Goal: Information Seeking & Learning: Learn about a topic

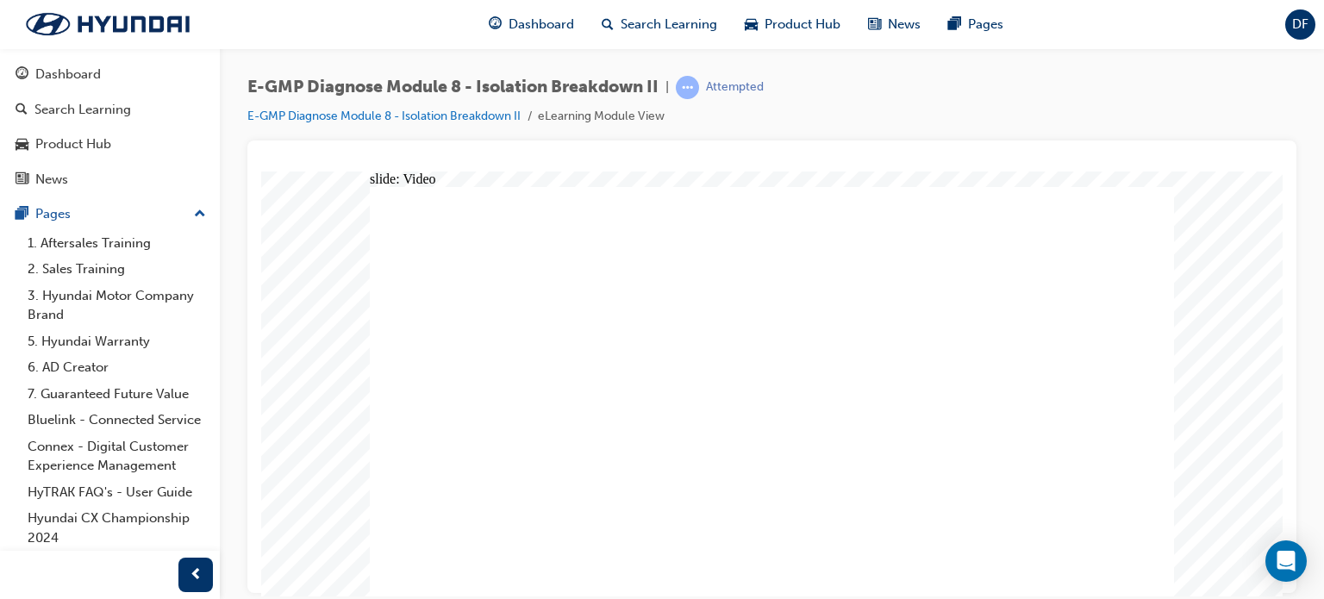
radio input "true"
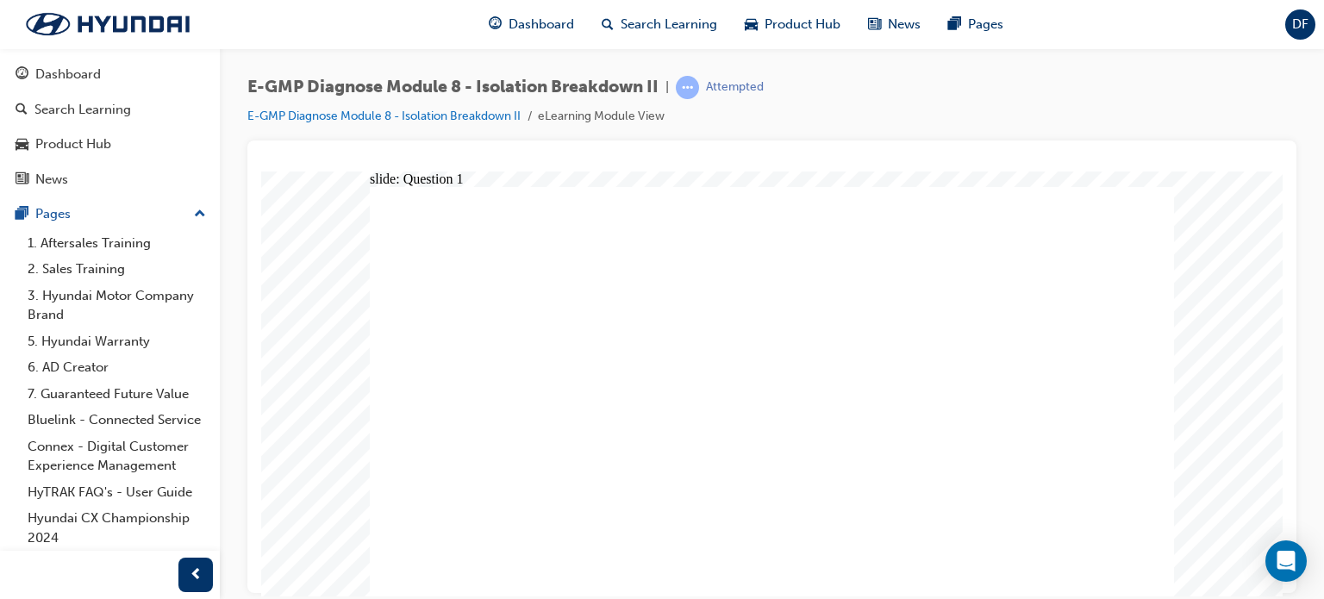
radio input "true"
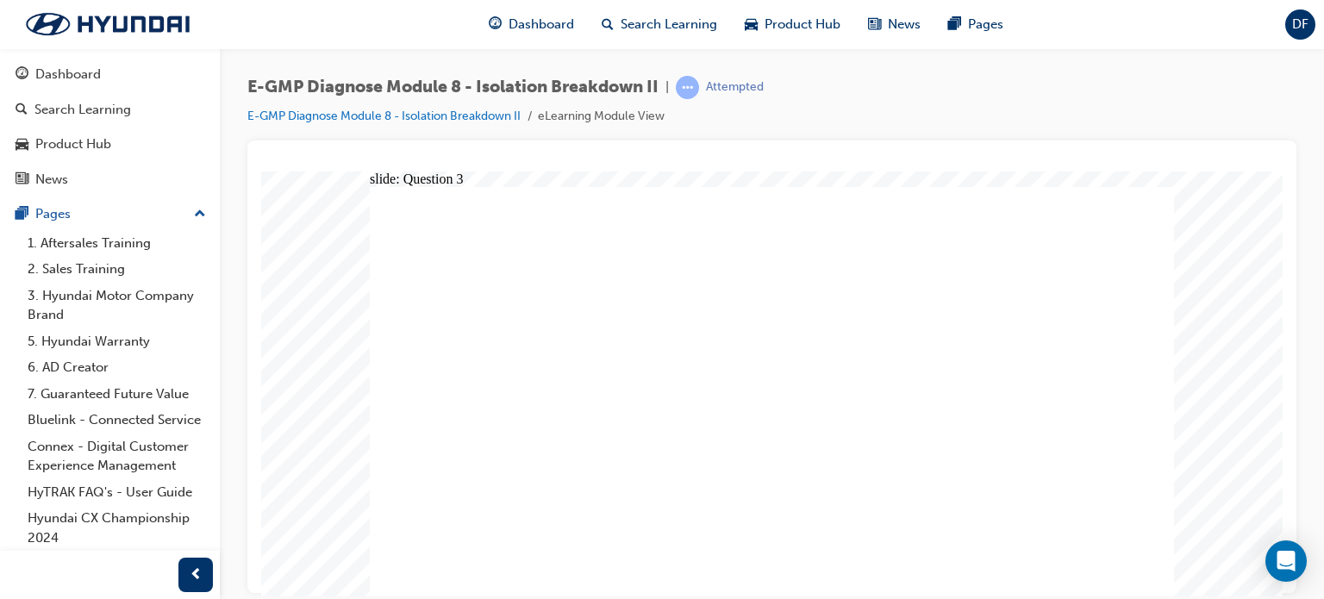
radio input "true"
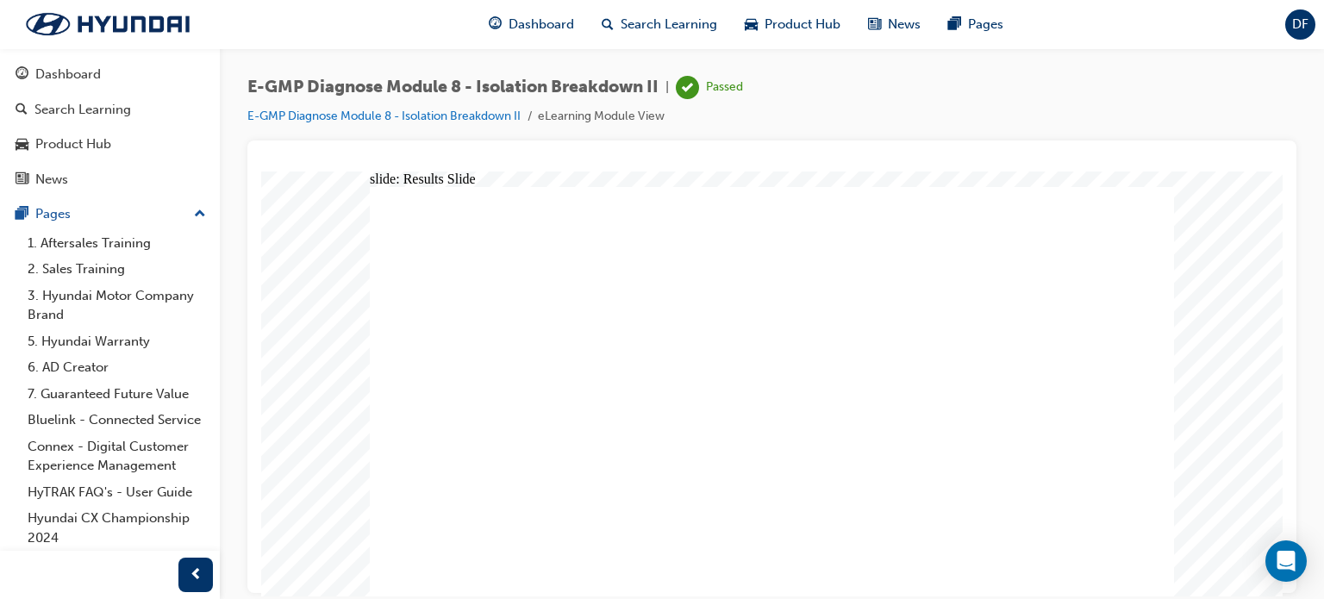
click at [559, 26] on span "Dashboard" at bounding box center [542, 25] width 66 height 20
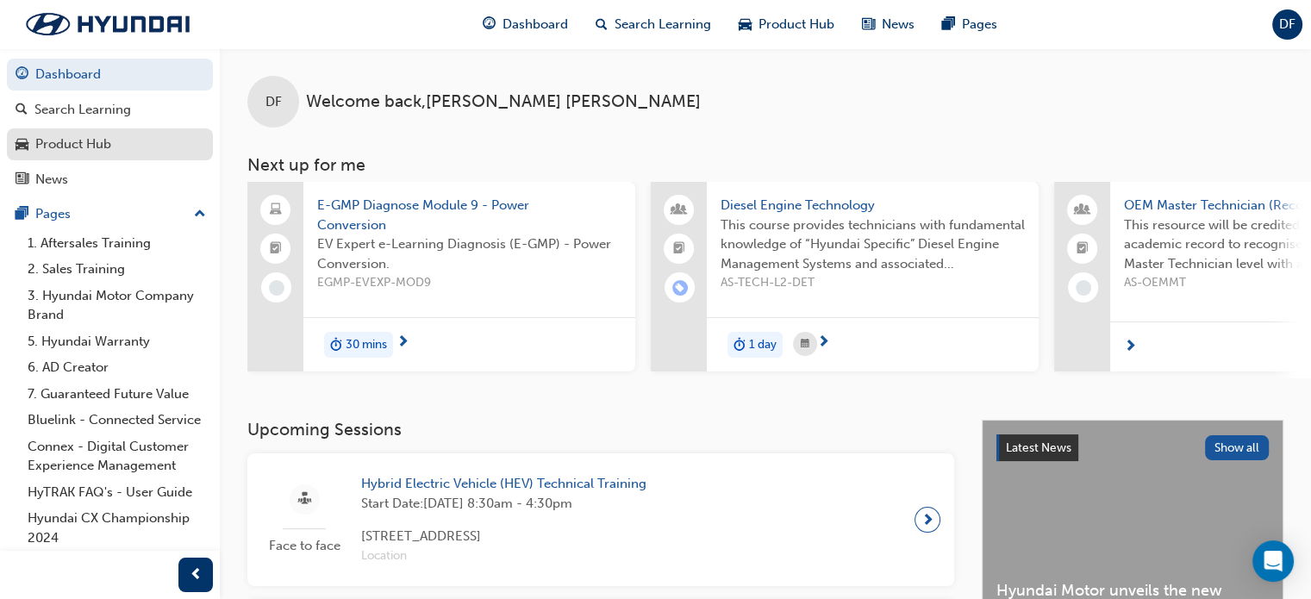
click at [140, 139] on div "Product Hub" at bounding box center [110, 145] width 189 height 22
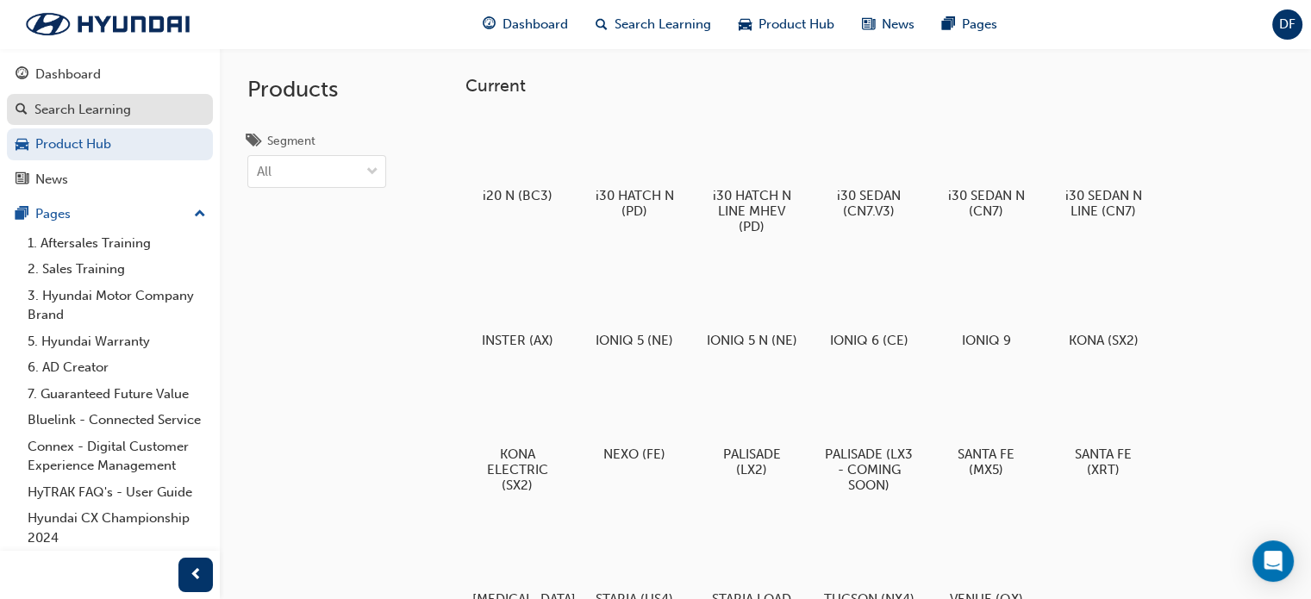
click at [113, 117] on div "Search Learning" at bounding box center [82, 110] width 97 height 20
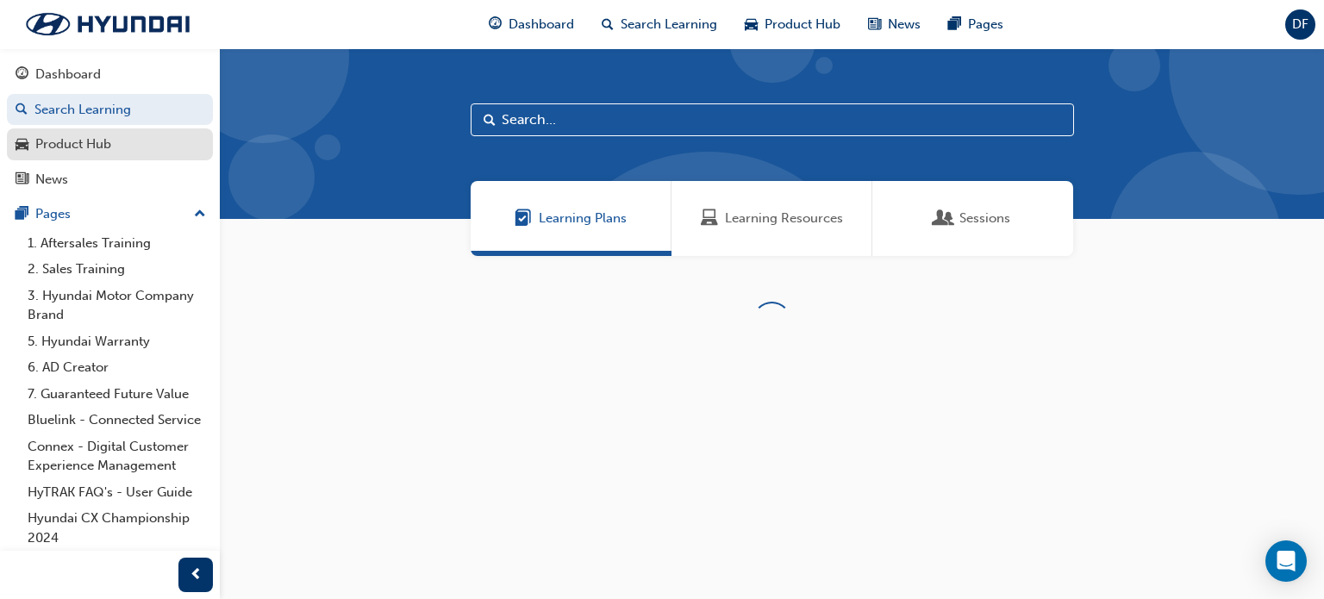
click at [124, 145] on div "Product Hub" at bounding box center [110, 145] width 189 height 22
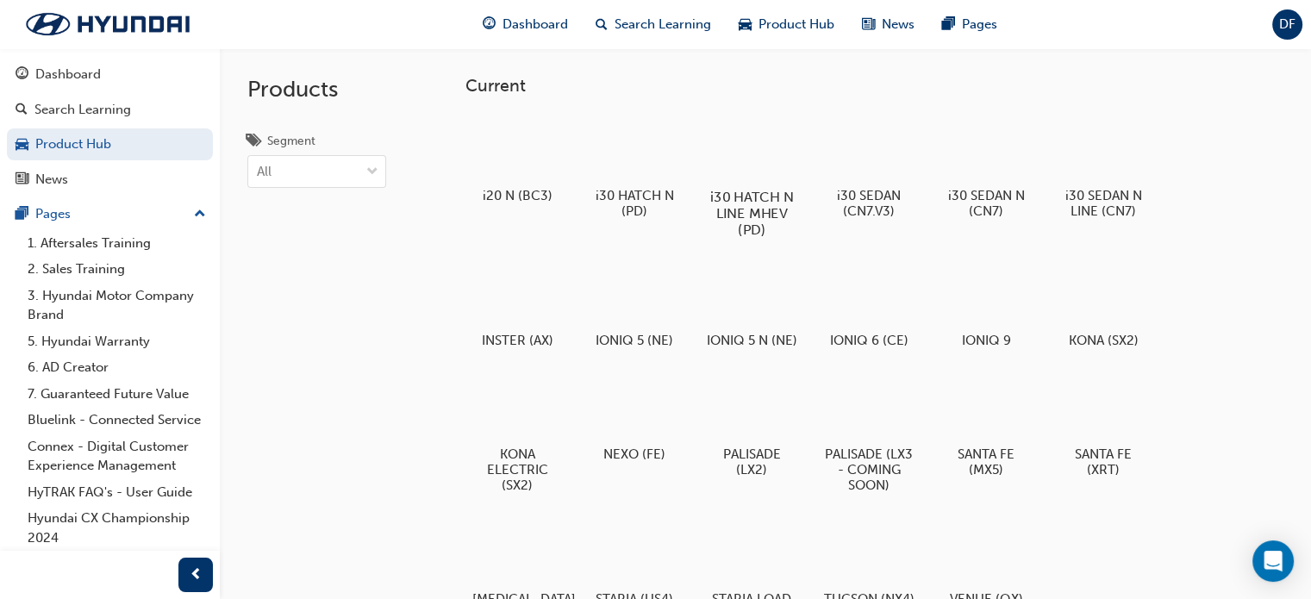
click at [783, 137] on div at bounding box center [752, 147] width 96 height 69
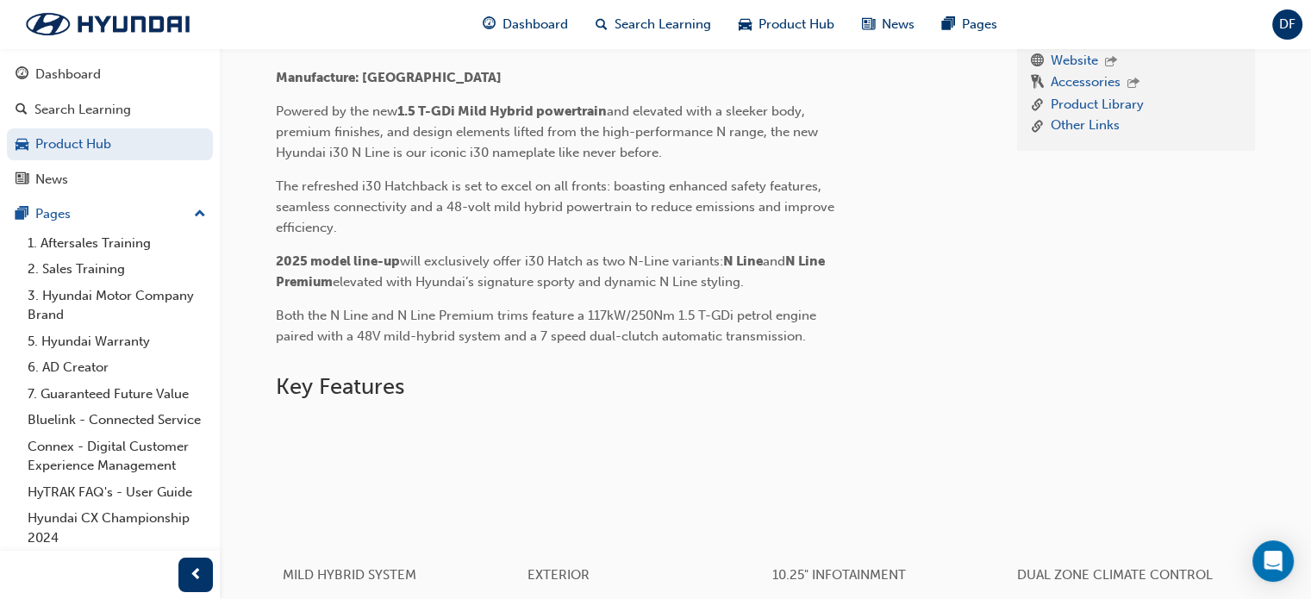
scroll to position [578, 0]
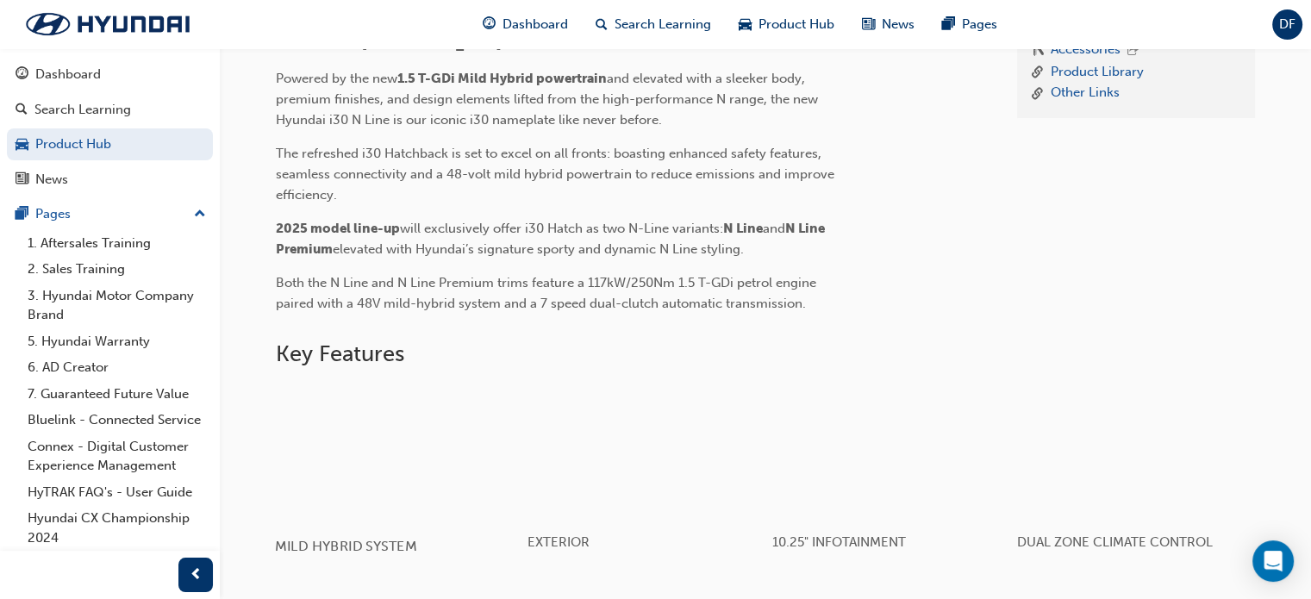
click at [379, 498] on div "button" at bounding box center [398, 452] width 246 height 138
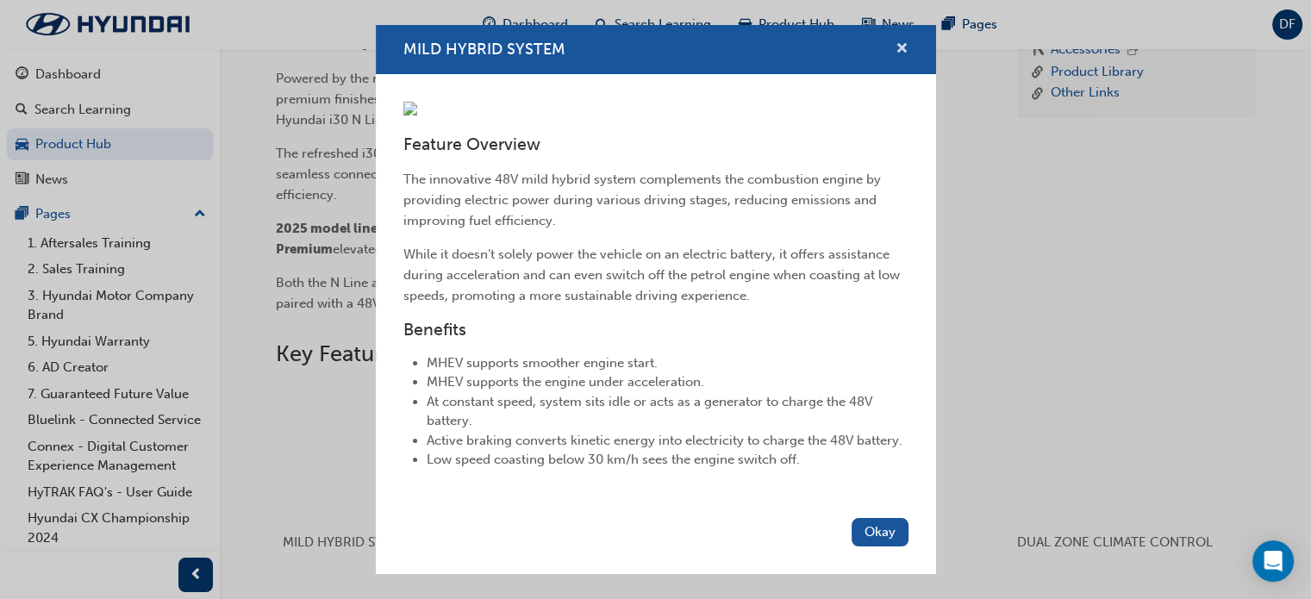
click at [896, 42] on span "cross-icon" at bounding box center [902, 50] width 13 height 16
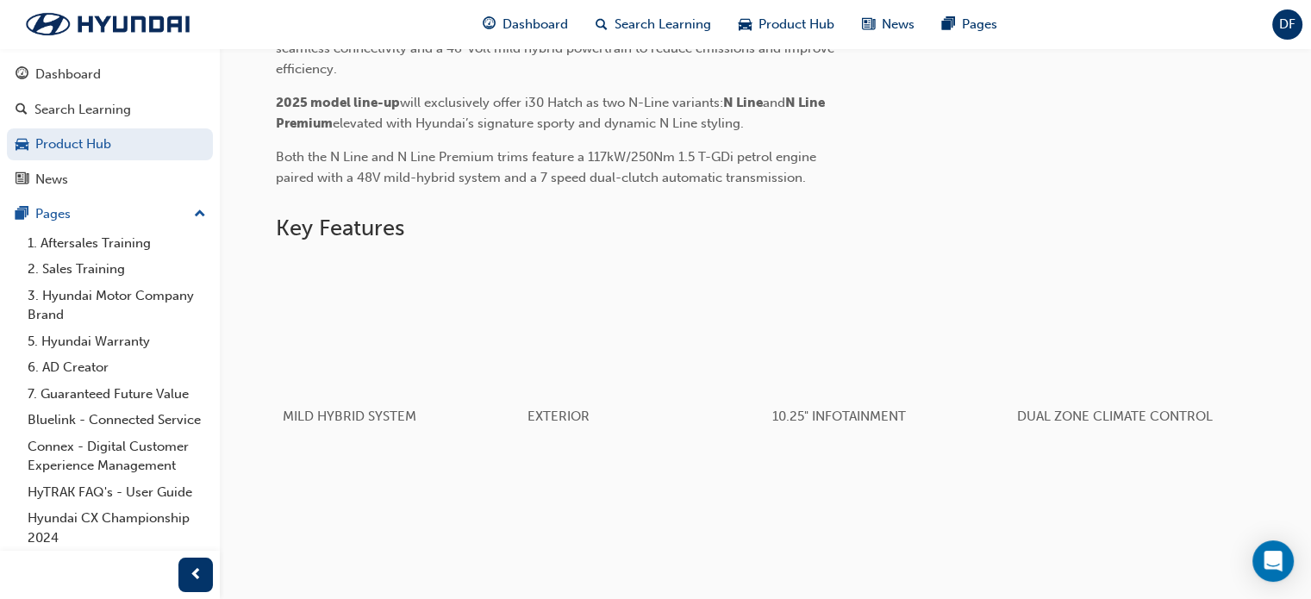
scroll to position [764, 0]
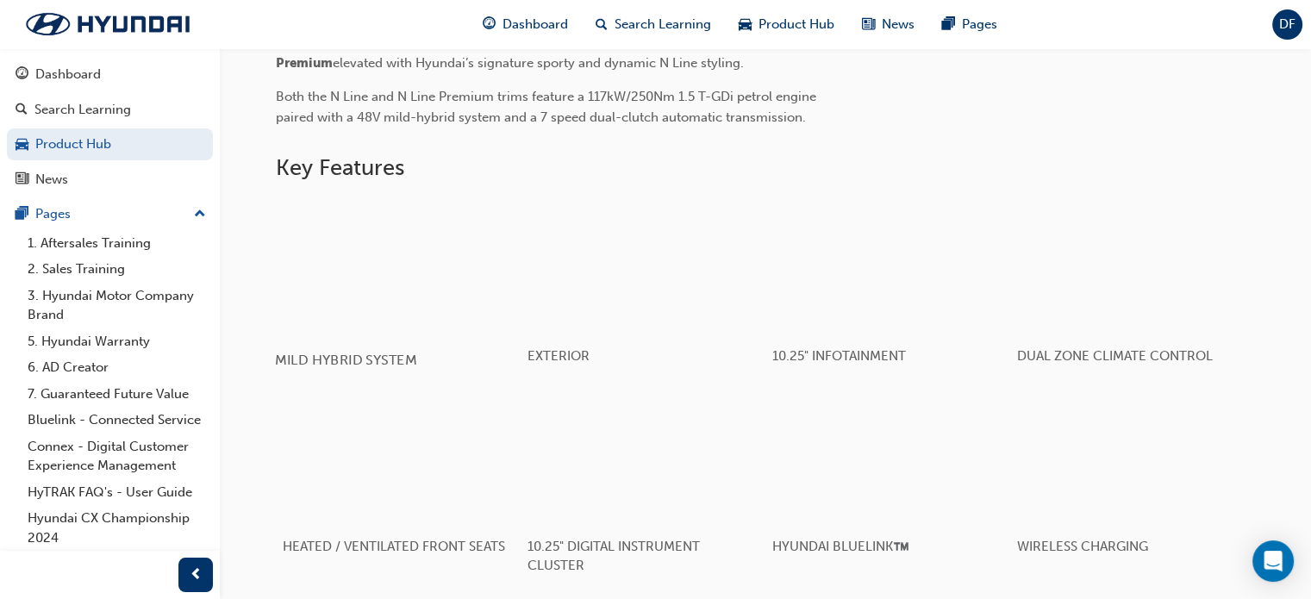
click at [432, 262] on div "button" at bounding box center [398, 266] width 246 height 138
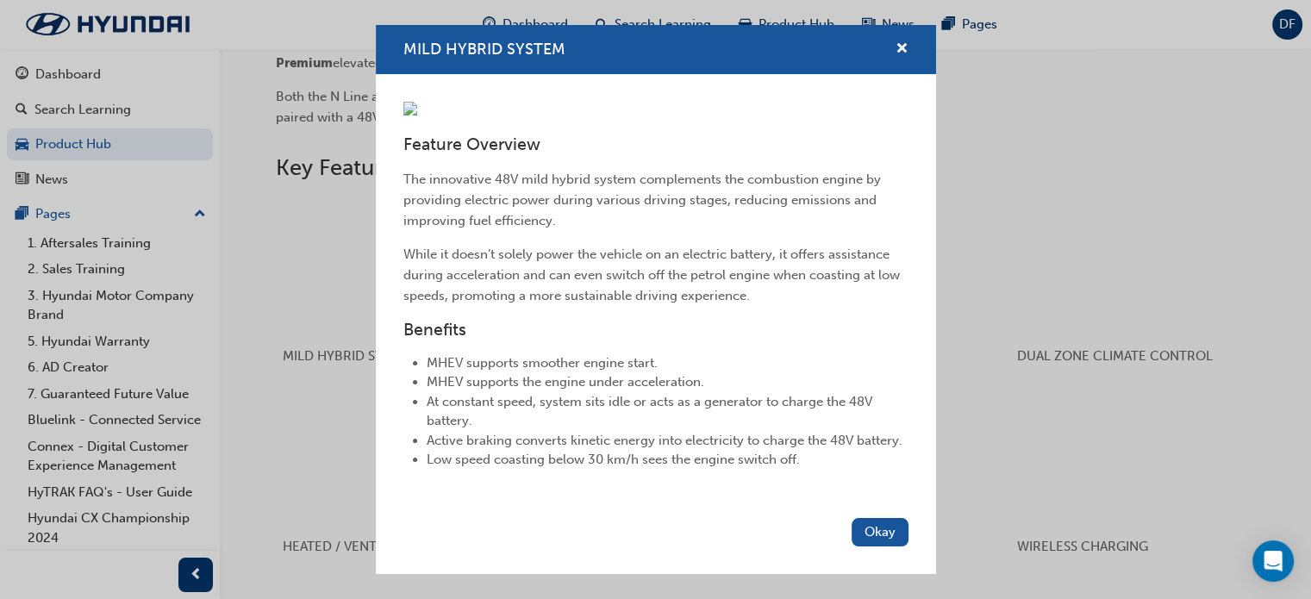
scroll to position [0, 0]
click at [896, 42] on span "cross-icon" at bounding box center [902, 50] width 13 height 16
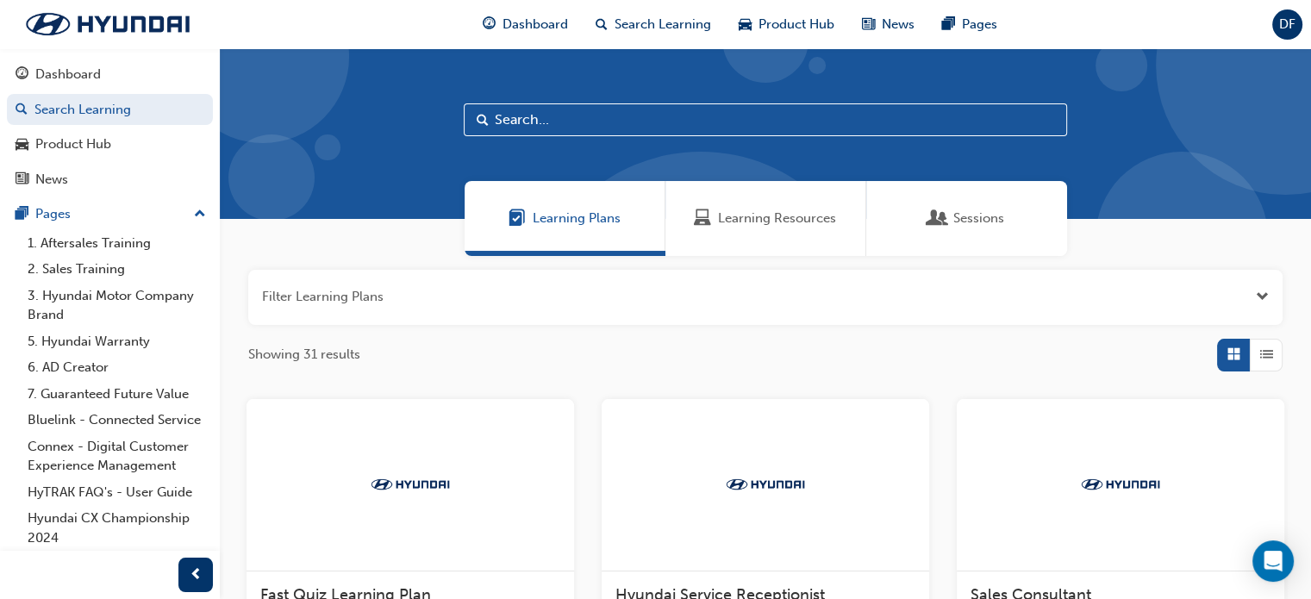
click at [82, 91] on button "Dashboard Search Learning Product Hub News Pages" at bounding box center [110, 126] width 206 height 143
click at [74, 75] on div "Dashboard" at bounding box center [68, 75] width 66 height 20
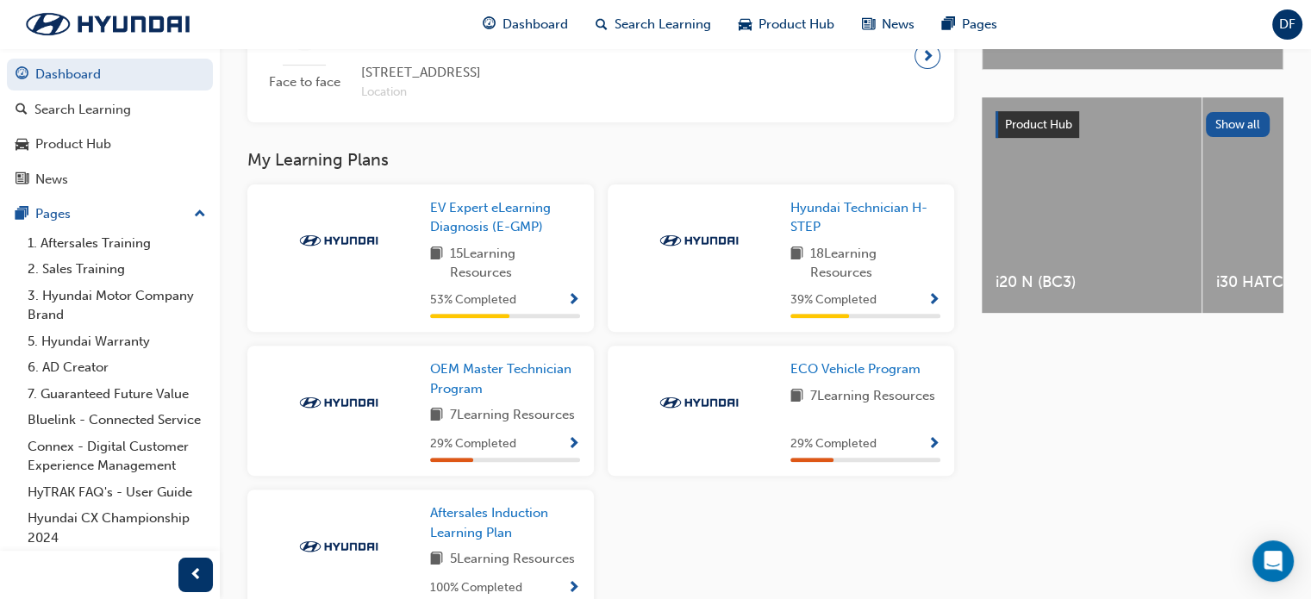
scroll to position [610, 0]
click at [482, 176] on div "My Learning Plans EV Expert eLearning Diagnosis (E-GMP) 15 Learning Resources 5…" at bounding box center [614, 464] width 734 height 628
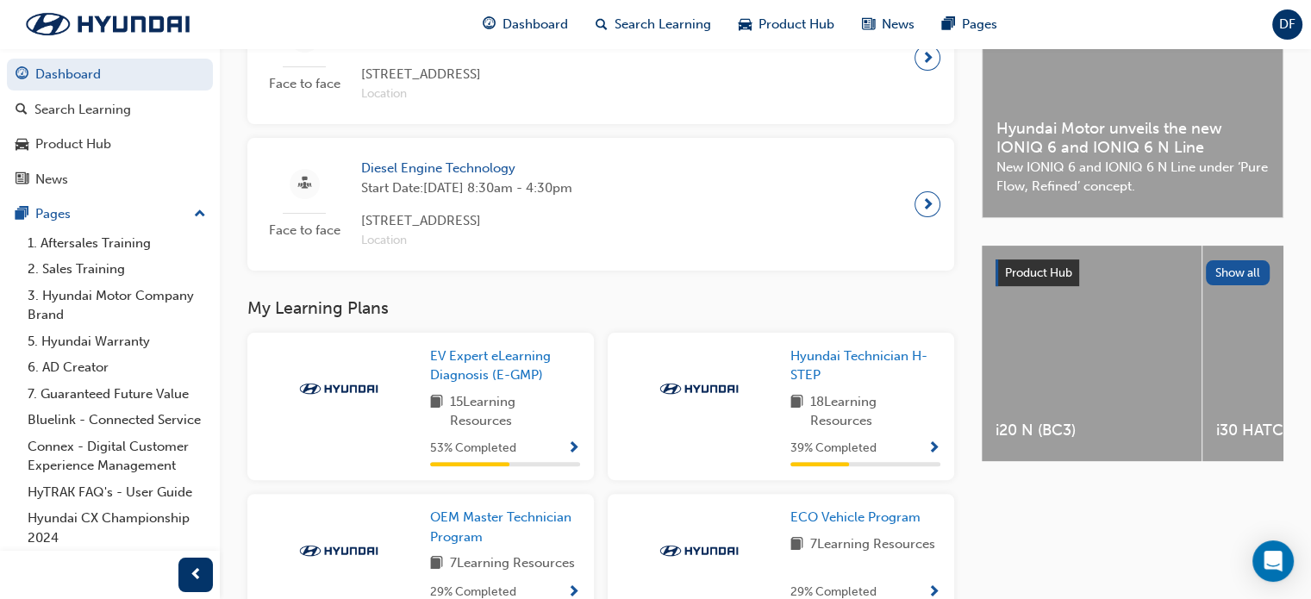
scroll to position [464, 0]
click at [510, 364] on span "EV Expert eLearning Diagnosis (E-GMP)" at bounding box center [490, 364] width 121 height 35
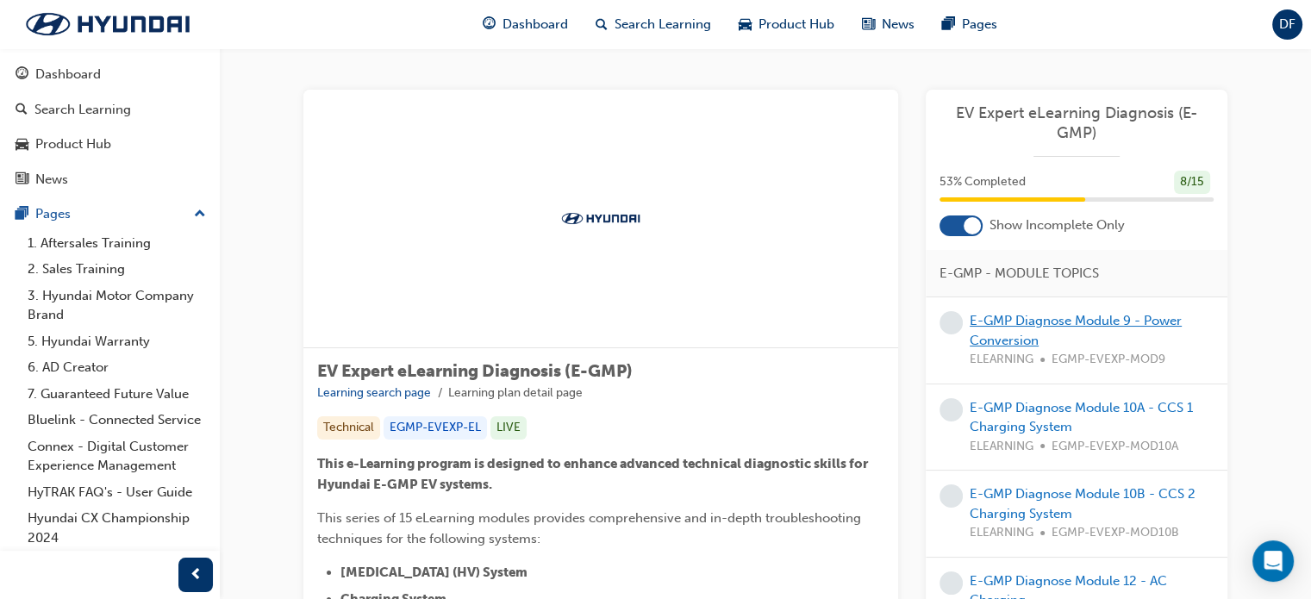
click at [1155, 327] on link "E-GMP Diagnose Module 9 - Power Conversion" at bounding box center [1076, 330] width 212 height 35
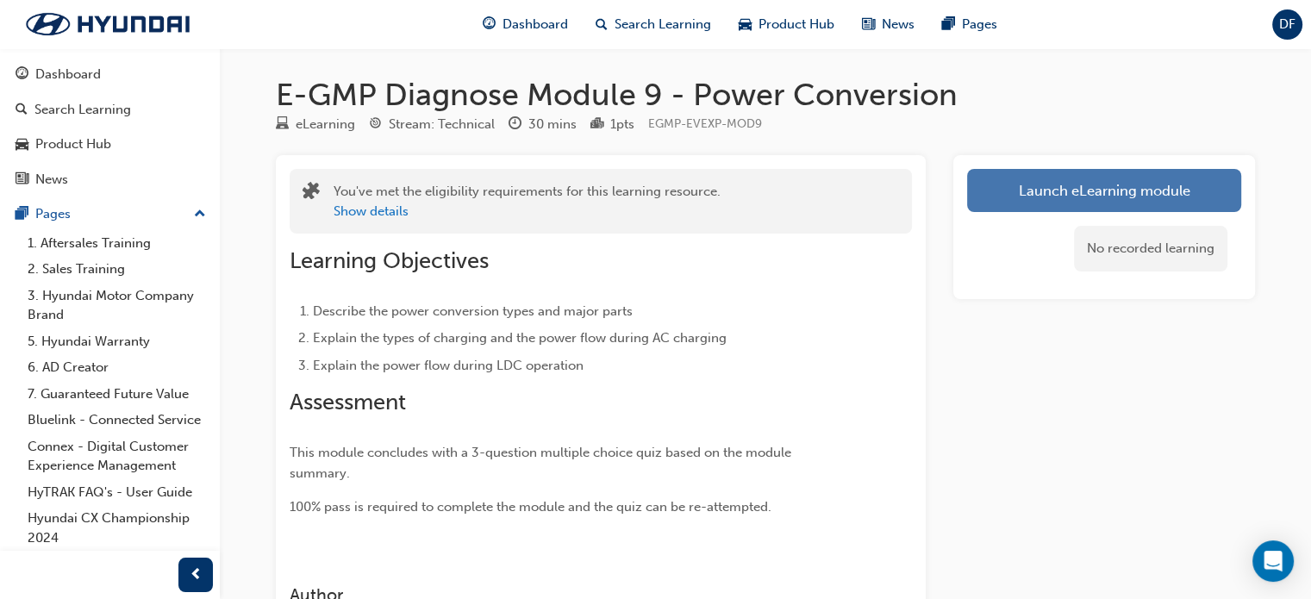
click at [1072, 201] on link "Launch eLearning module" at bounding box center [1104, 190] width 274 height 43
